Goal: Transaction & Acquisition: Purchase product/service

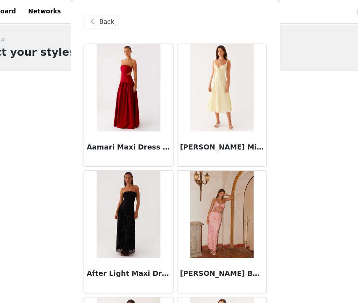
click at [123, 19] on span "Back" at bounding box center [122, 18] width 12 height 8
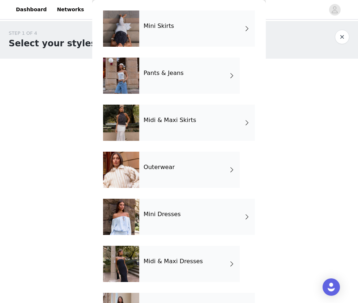
scroll to position [109, 0]
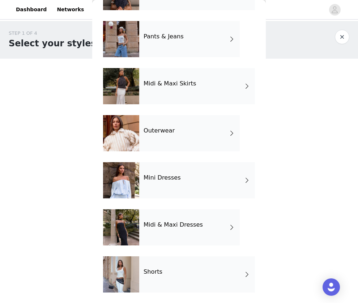
click at [179, 275] on div "Shorts" at bounding box center [197, 274] width 116 height 36
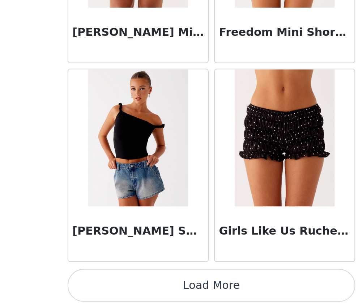
scroll to position [76, 0]
click at [186, 289] on button "Load More" at bounding box center [179, 293] width 152 height 17
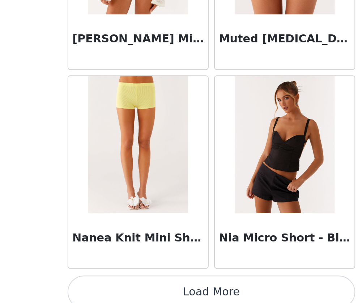
scroll to position [1847, 0]
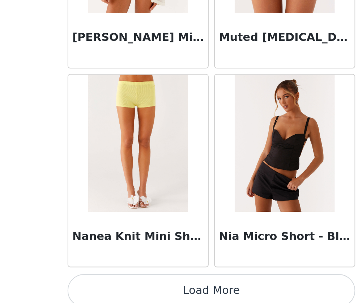
click at [184, 297] on button "Load More" at bounding box center [179, 296] width 152 height 17
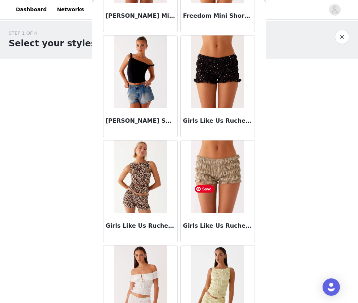
scroll to position [0, 0]
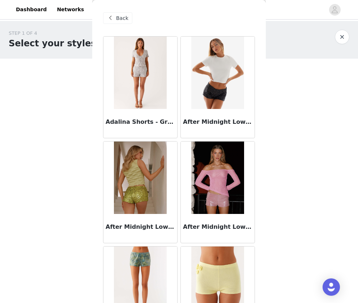
click at [116, 17] on span "Back" at bounding box center [122, 18] width 12 height 8
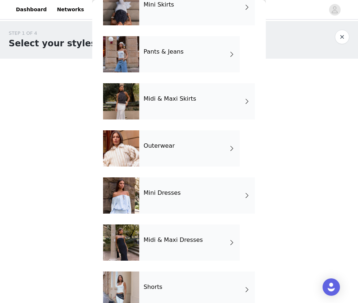
scroll to position [109, 0]
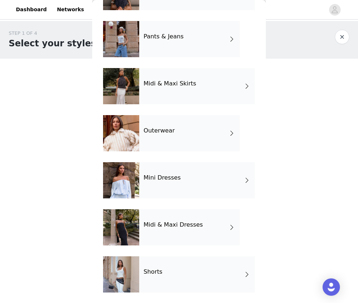
click at [173, 228] on h4 "Midi & Maxi Dresses" at bounding box center [173, 224] width 59 height 7
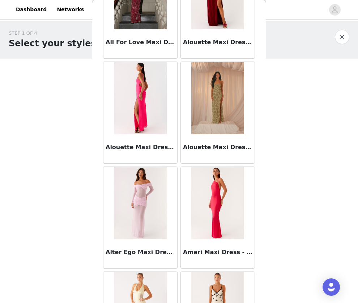
scroll to position [801, 0]
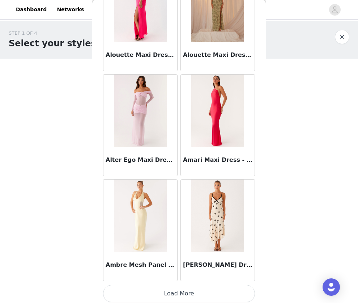
click at [175, 293] on button "Load More" at bounding box center [179, 293] width 152 height 17
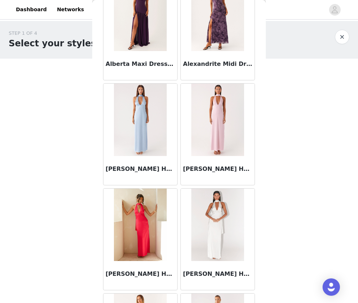
scroll to position [0, 0]
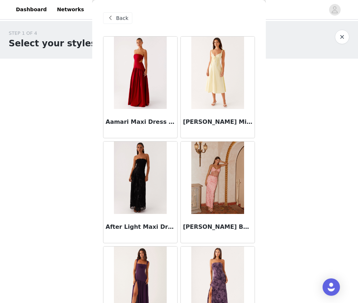
click at [121, 20] on span "Back" at bounding box center [122, 18] width 12 height 8
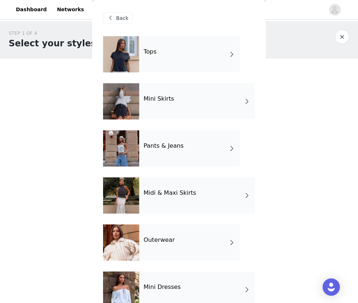
click at [191, 199] on div "Midi & Maxi Skirts" at bounding box center [197, 195] width 116 height 36
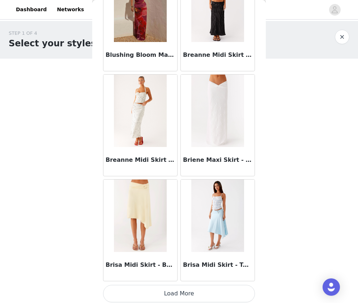
click at [177, 287] on button "Load More" at bounding box center [179, 293] width 152 height 17
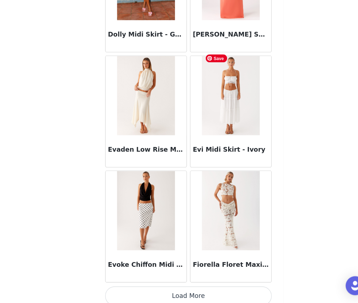
scroll to position [75, 0]
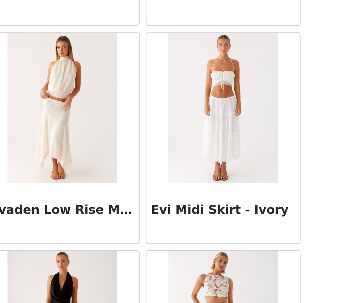
click at [267, 120] on div "STEP 1 OF 4 Select your styles! You will receive 4 products. 3/4 Selected Signa…" at bounding box center [179, 99] width 358 height 307
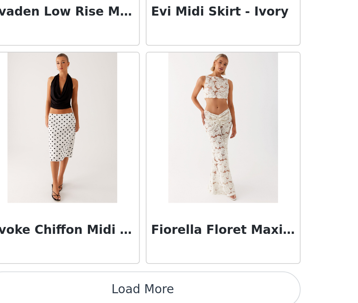
scroll to position [76, 0]
click at [174, 288] on button "Load More" at bounding box center [179, 296] width 152 height 17
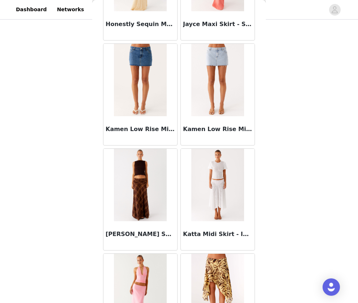
scroll to position [2309, 0]
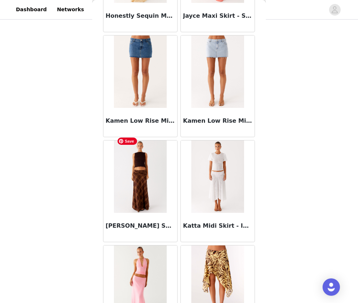
click at [147, 184] on img at bounding box center [140, 176] width 53 height 72
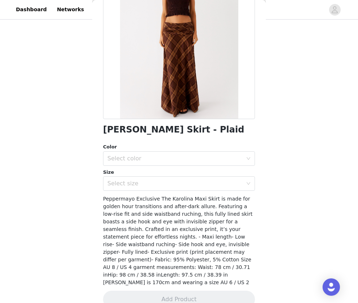
scroll to position [85, 0]
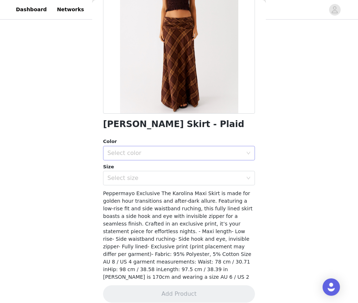
click at [184, 158] on div "Select color" at bounding box center [176, 153] width 139 height 14
click at [174, 171] on li "Plaid" at bounding box center [179, 169] width 152 height 12
click at [173, 178] on div "Select size" at bounding box center [174, 177] width 135 height 7
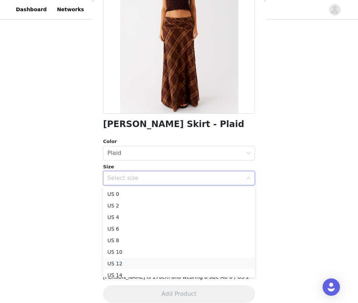
click at [160, 264] on li "US 12" at bounding box center [179, 264] width 152 height 12
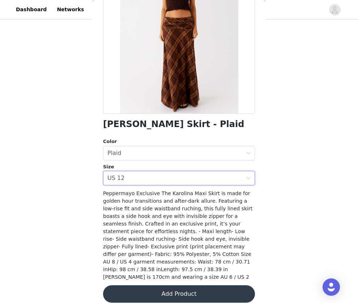
click at [181, 239] on span "Peppermayo Exclusive The Karolina Maxi Skirt is made for golden hour transition…" at bounding box center [177, 234] width 149 height 89
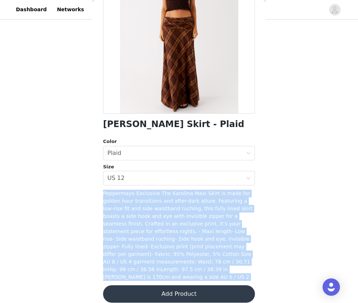
click at [182, 224] on span "Peppermayo Exclusive The Karolina Maxi Skirt is made for golden hour transition…" at bounding box center [177, 234] width 149 height 89
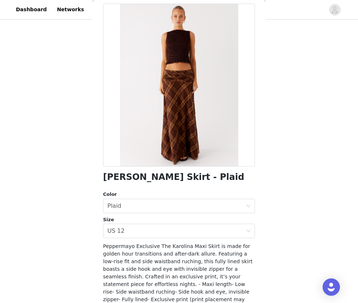
scroll to position [86, 0]
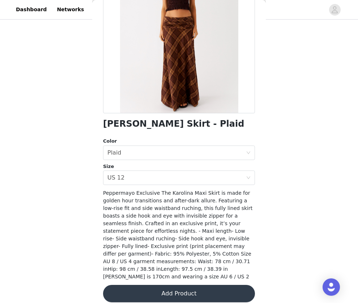
click at [174, 287] on button "Add Product" at bounding box center [179, 293] width 152 height 17
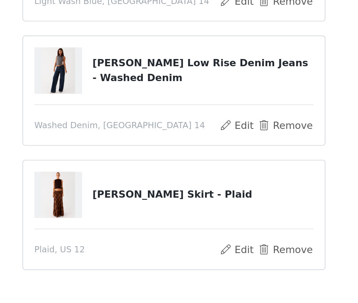
scroll to position [46, 0]
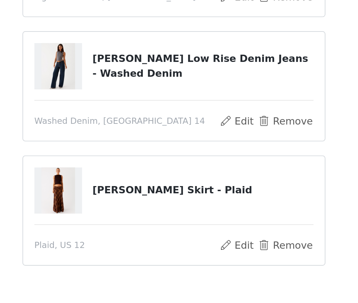
click at [268, 228] on div "STEP 1 OF 4 Select your styles! You will receive 4 products. Signature Tank Top…" at bounding box center [179, 137] width 358 height 324
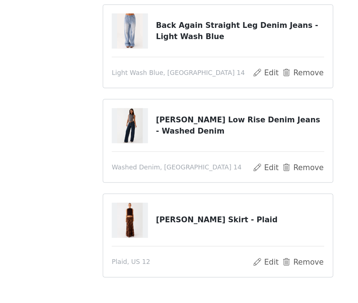
scroll to position [44, 0]
